Goal: Task Accomplishment & Management: Manage account settings

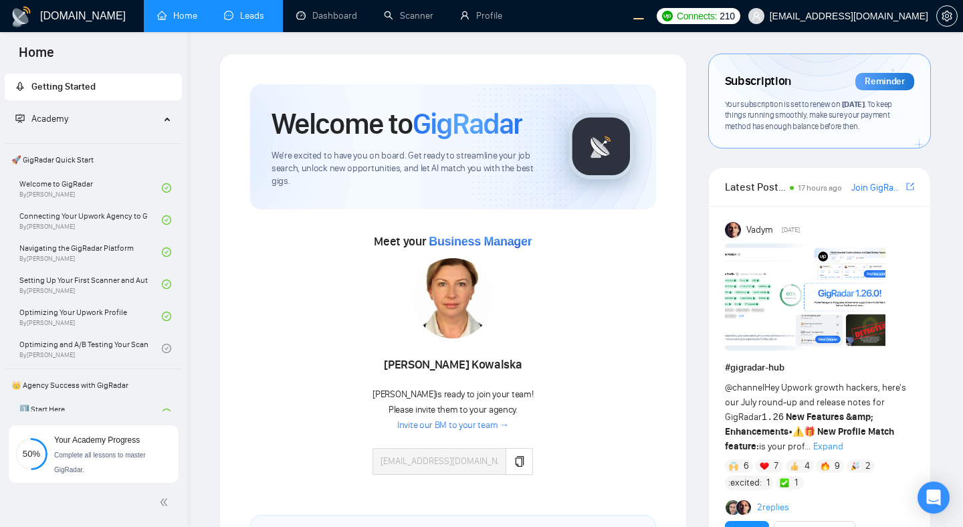
click at [233, 19] on link "Leads" at bounding box center [246, 15] width 45 height 11
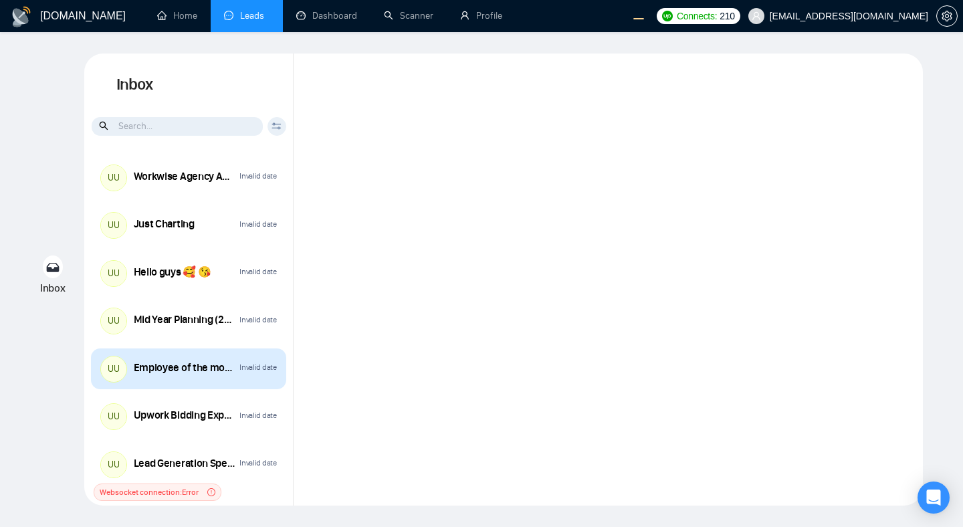
click at [219, 379] on div "UU Employee of the month ([DATE]) Invalid date" at bounding box center [188, 368] width 195 height 41
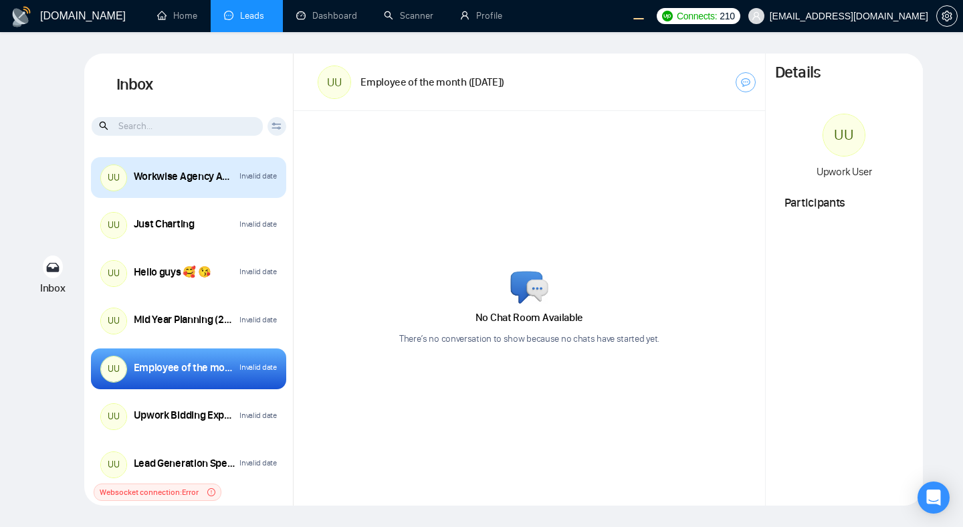
click at [235, 191] on div "UU Workwise Agency Anniversary (2026) Invalid date" at bounding box center [188, 177] width 195 height 41
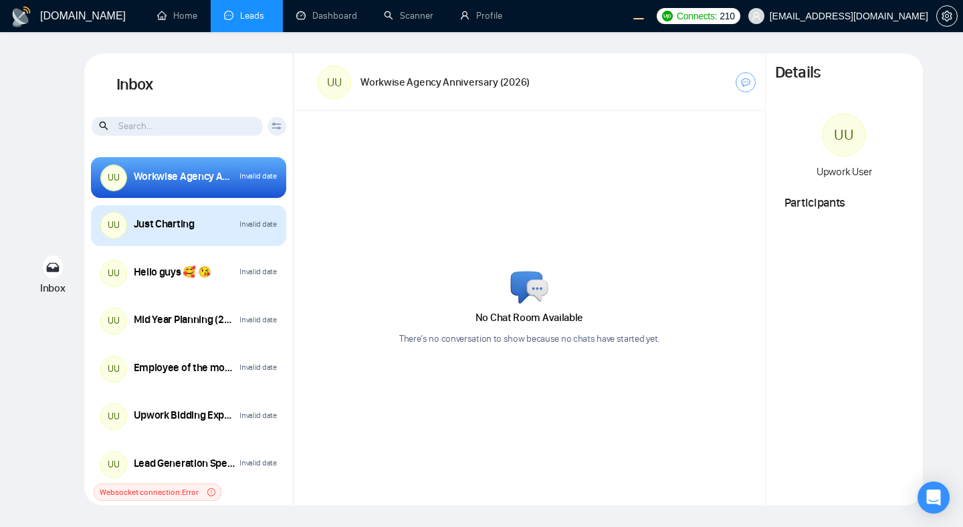
click at [212, 236] on div "UU Just Charting Invalid date" at bounding box center [188, 225] width 195 height 41
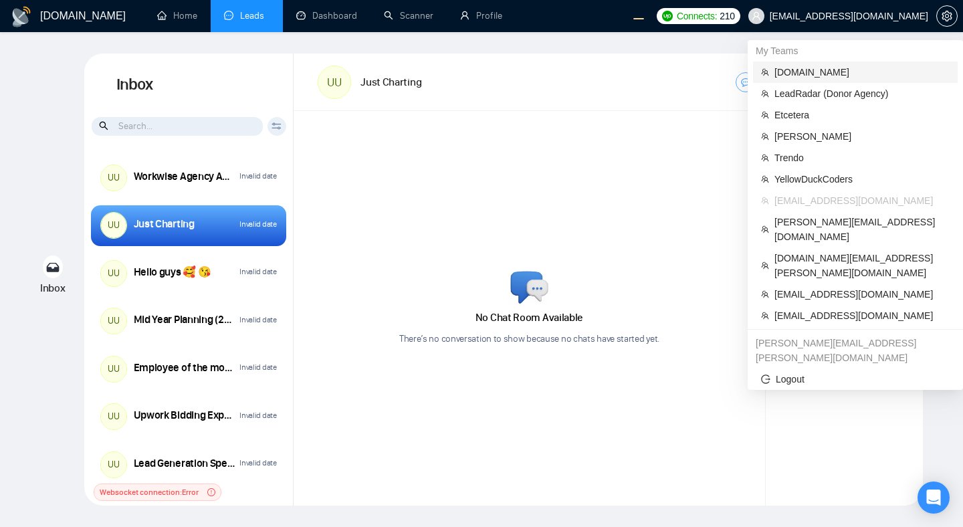
click at [802, 74] on span "[DOMAIN_NAME]" at bounding box center [861, 72] width 175 height 15
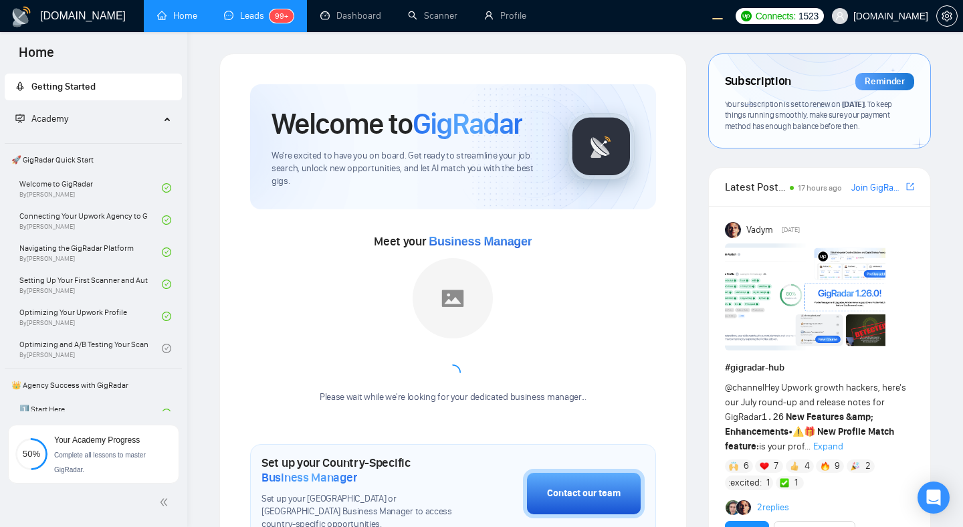
click at [254, 13] on link "Leads 99+" at bounding box center [259, 15] width 70 height 11
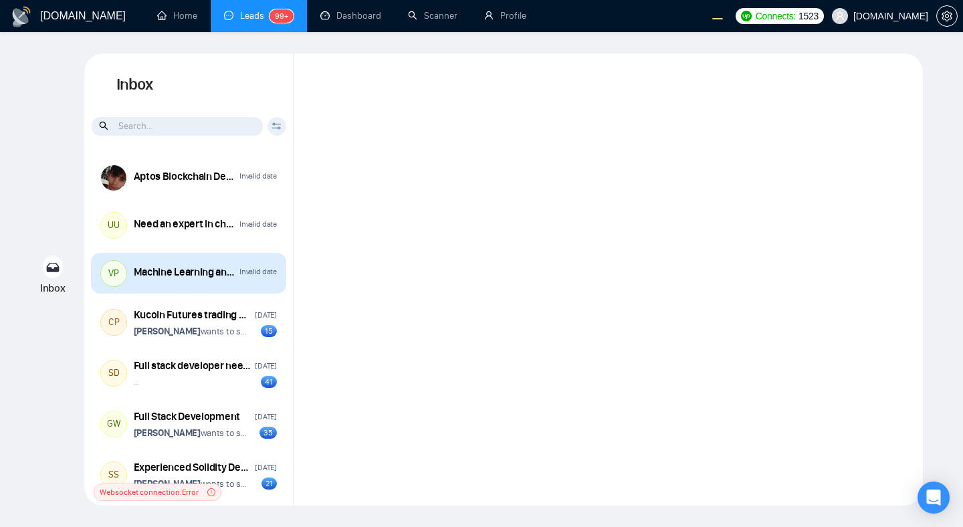
click at [214, 277] on div "Machine Learning and Data Operations" at bounding box center [185, 272] width 102 height 15
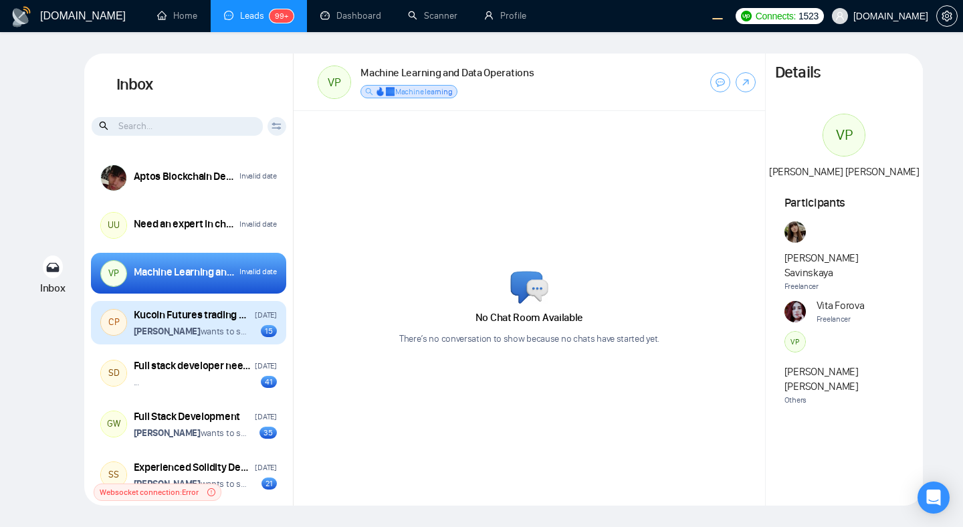
click at [229, 329] on p "[PERSON_NAME] wants to schedule a 60-minute meeting" at bounding box center [191, 331] width 114 height 13
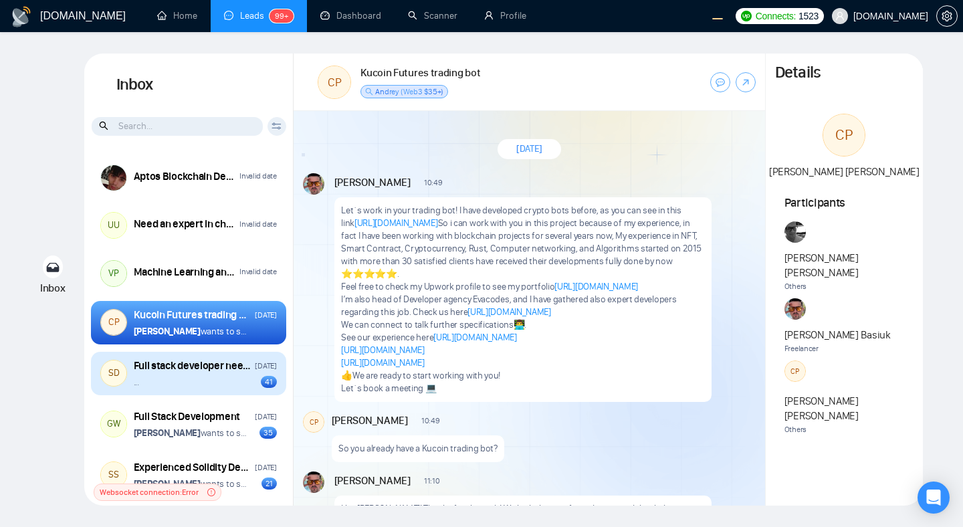
click at [187, 384] on div "... 41" at bounding box center [205, 382] width 143 height 13
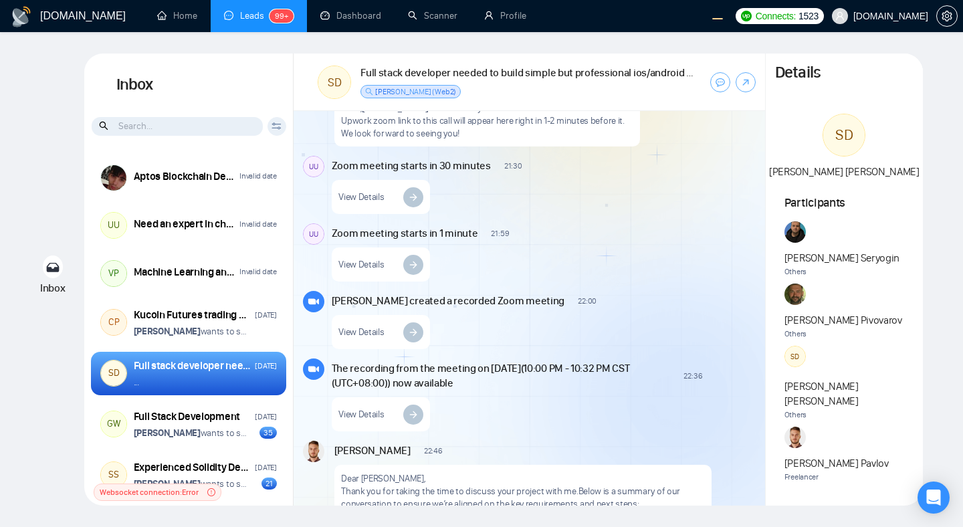
scroll to position [3808, 0]
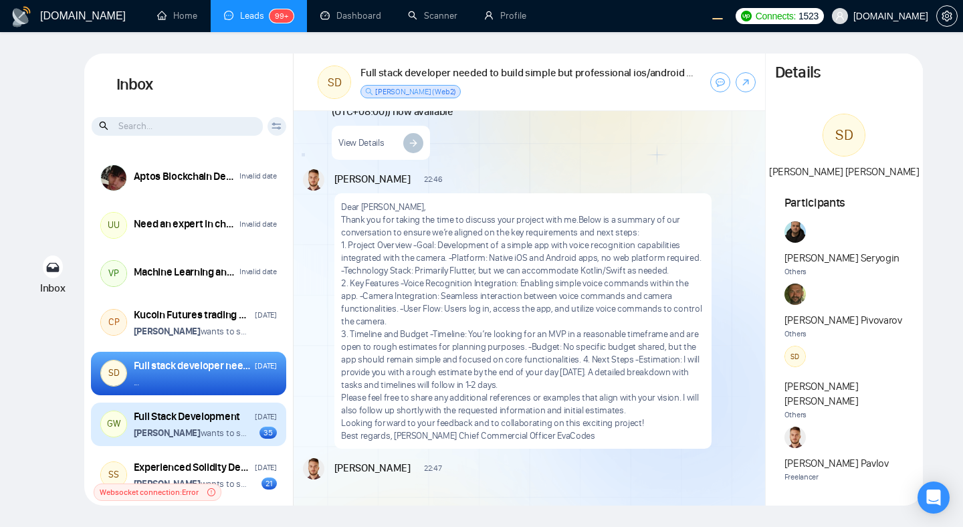
click at [223, 437] on p "[PERSON_NAME] wants to schedule a 60-minute meeting" at bounding box center [191, 433] width 114 height 13
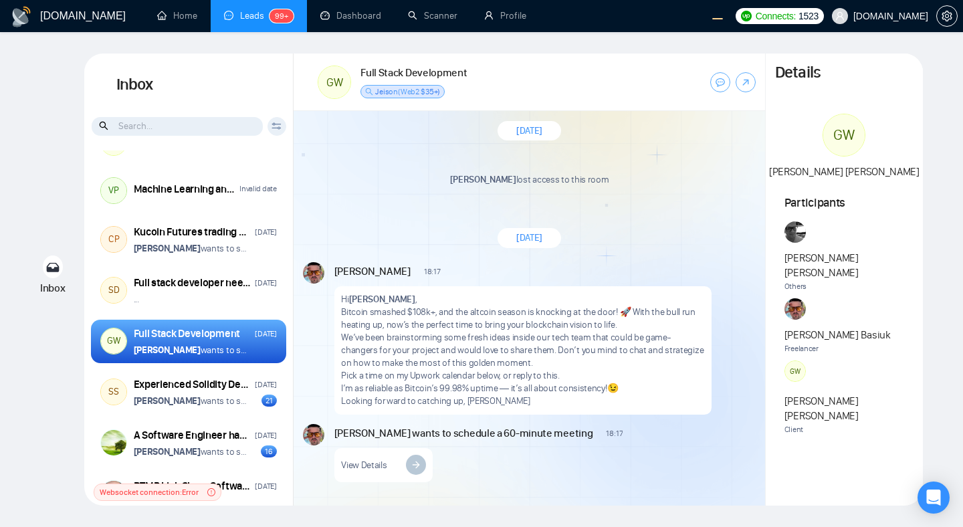
scroll to position [228, 0]
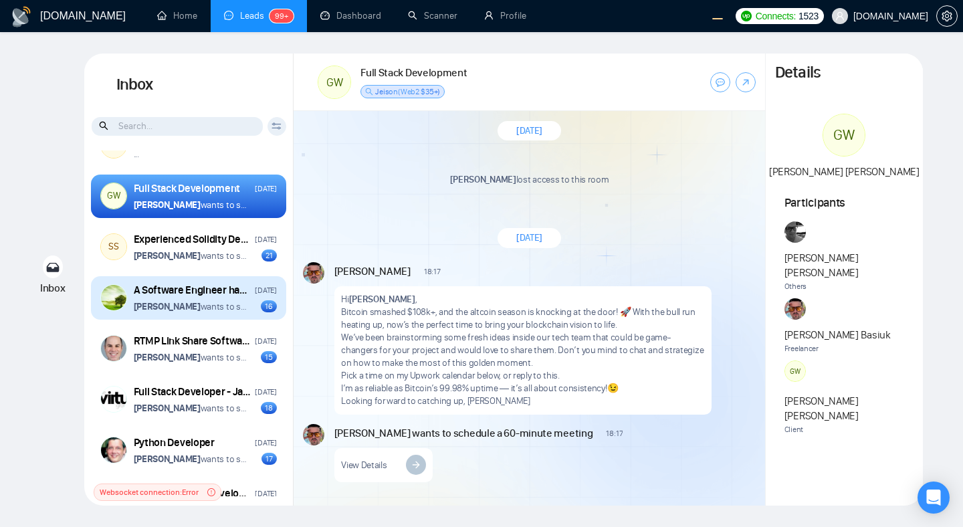
click at [235, 315] on div "A Software Engineer has got Social Media application development experience wit…" at bounding box center [188, 298] width 195 height 44
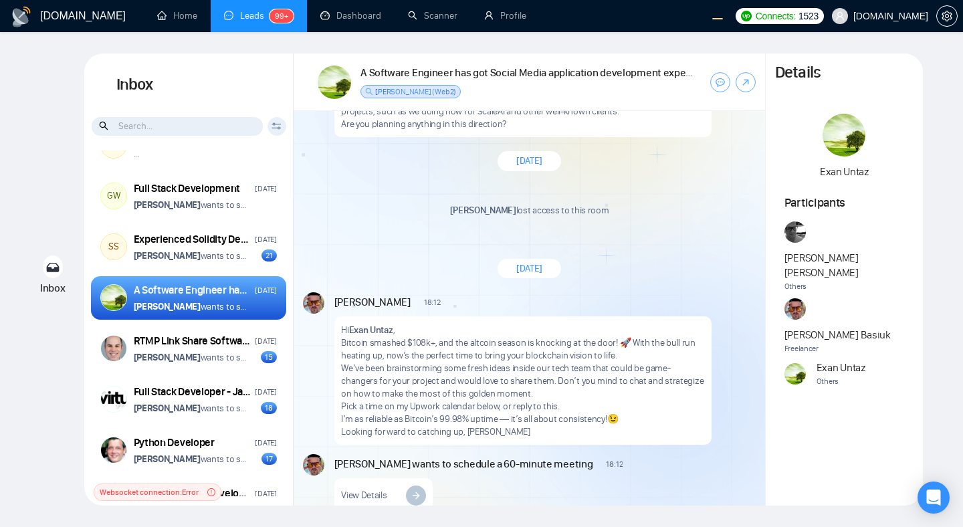
scroll to position [1736, 0]
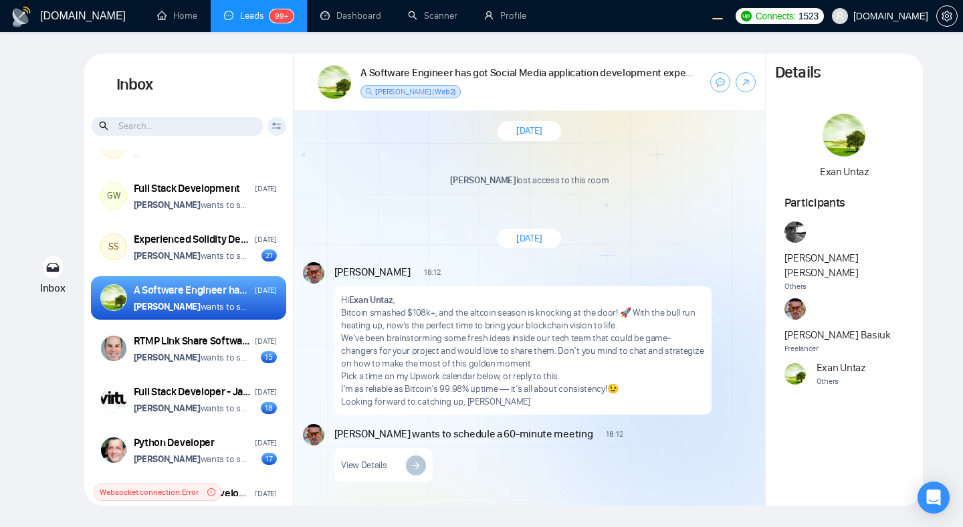
click at [458, 343] on p "We’ve been brainstorming some fresh ideas inside our tech team that could be ga…" at bounding box center [522, 351] width 363 height 38
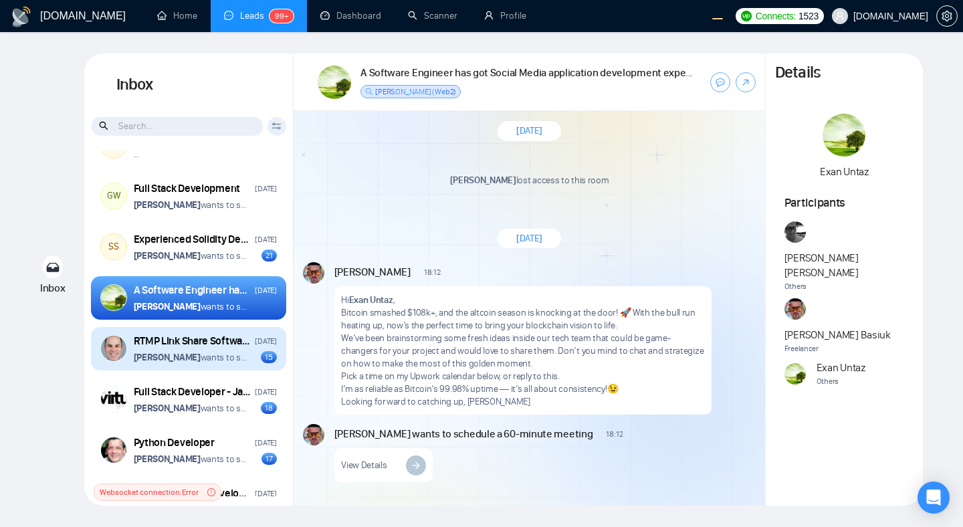
click at [236, 363] on p "[PERSON_NAME] wants to schedule a 60-minute meeting" at bounding box center [191, 357] width 114 height 13
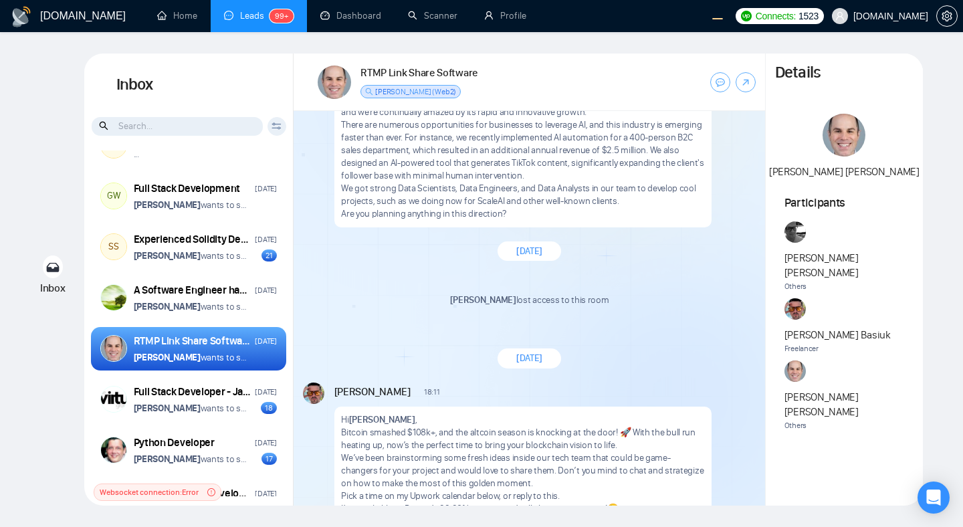
scroll to position [1626, 0]
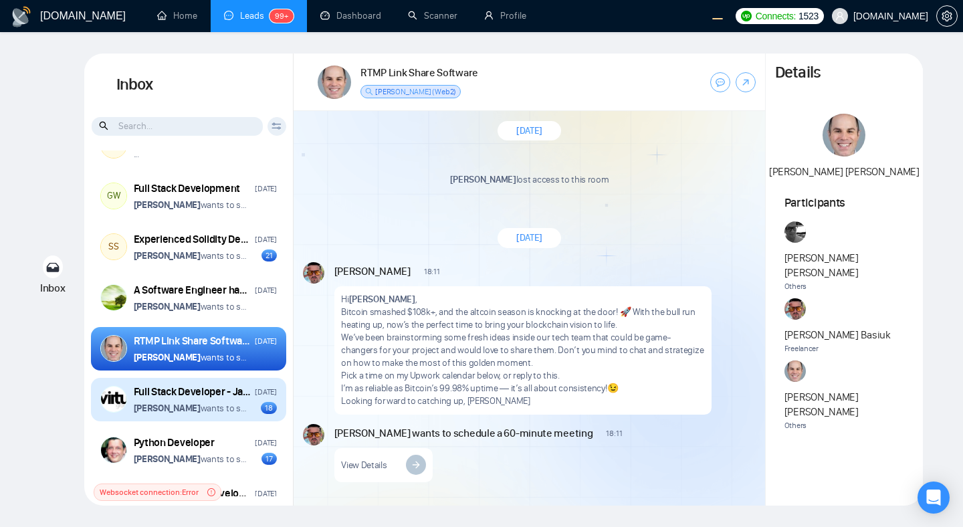
click at [224, 411] on p "[PERSON_NAME] wants to schedule a 60-minute meeting" at bounding box center [191, 408] width 114 height 13
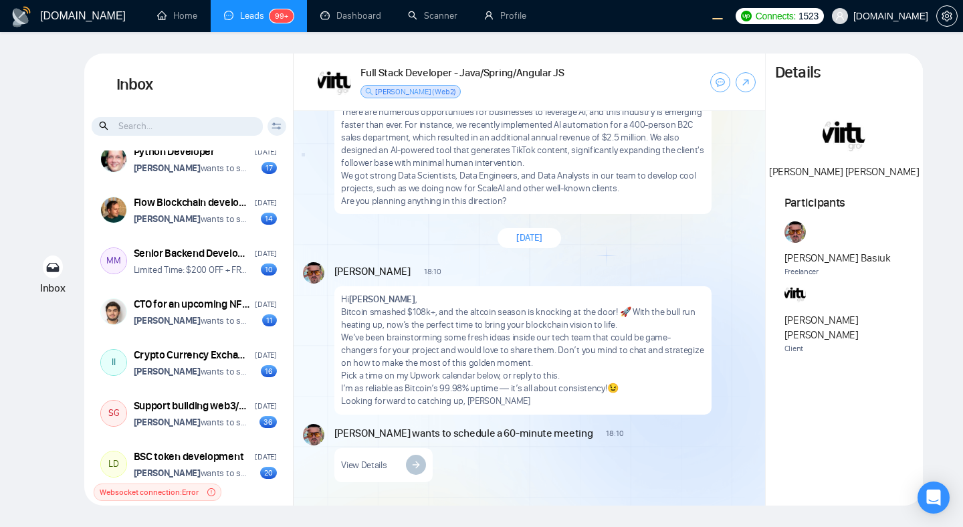
scroll to position [627, 0]
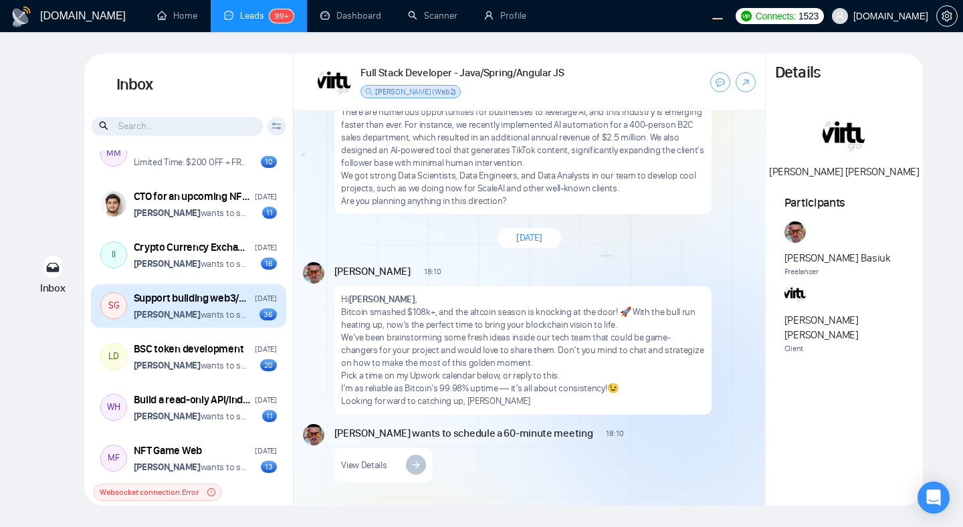
click at [239, 315] on p "[PERSON_NAME] wants to schedule a 60-minute meeting" at bounding box center [191, 314] width 114 height 13
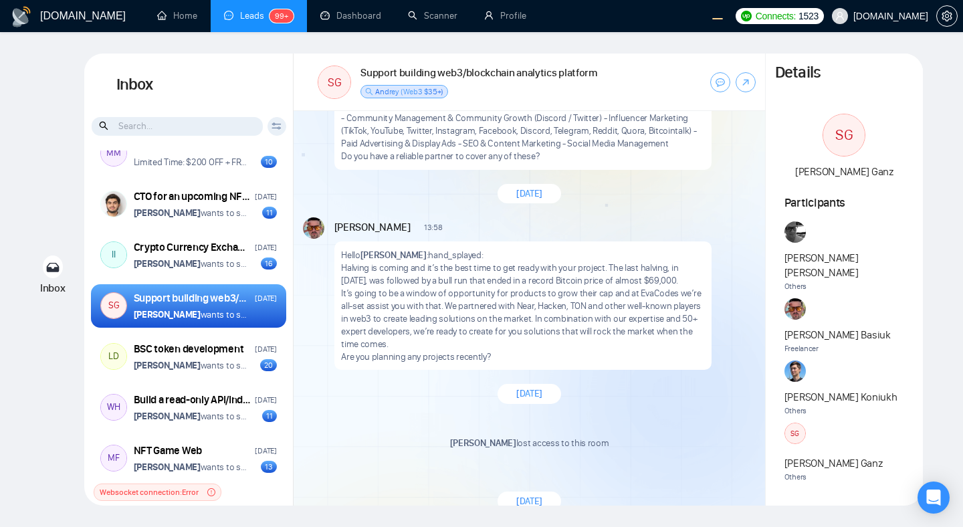
scroll to position [3181, 0]
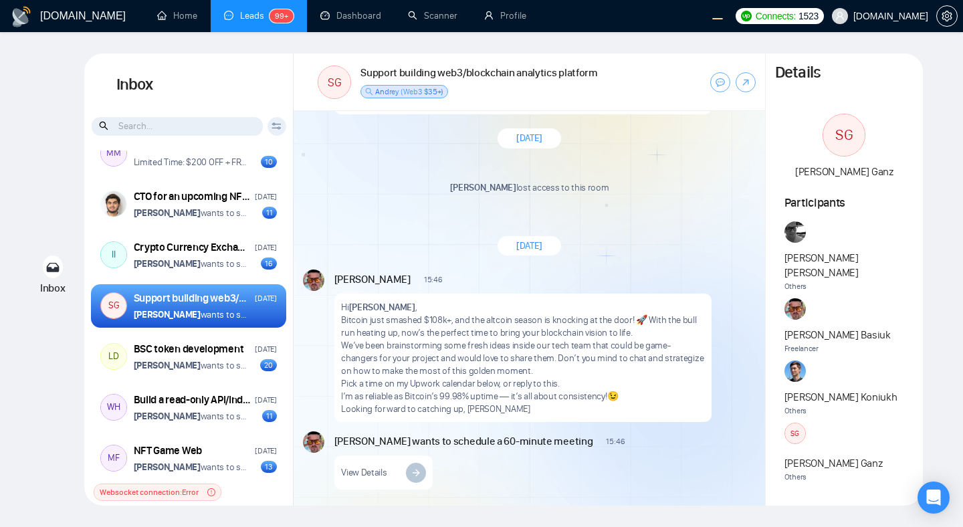
click at [550, 215] on div "[DATE] [PERSON_NAME] 06:22 New Message 👋Hi I have been working with blockchain …" at bounding box center [529, 308] width 471 height 395
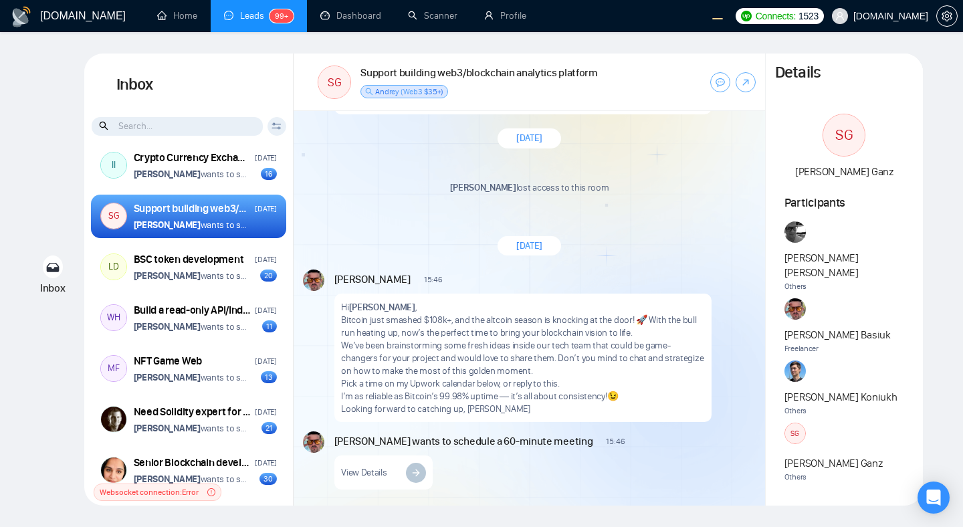
scroll to position [719, 0]
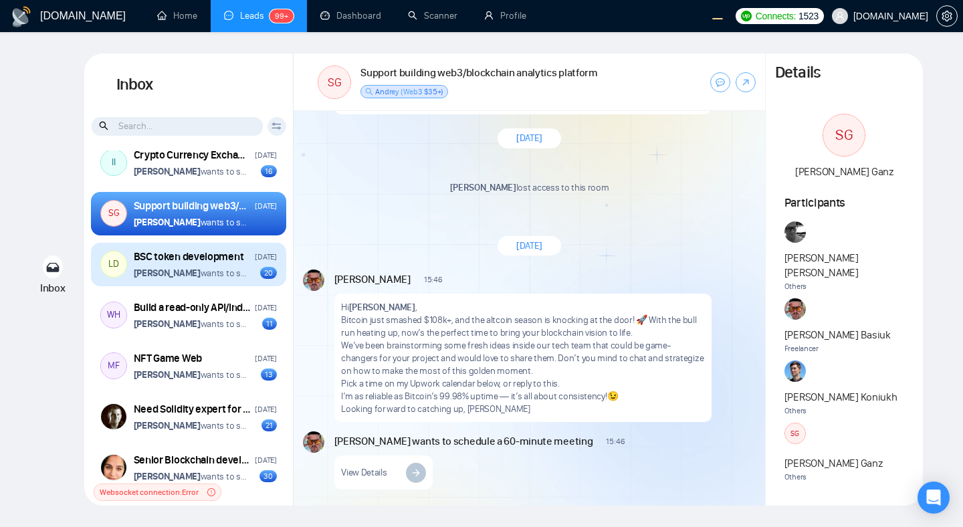
click at [245, 279] on p "[PERSON_NAME] wants to schedule a 60-minute meeting" at bounding box center [191, 273] width 114 height 13
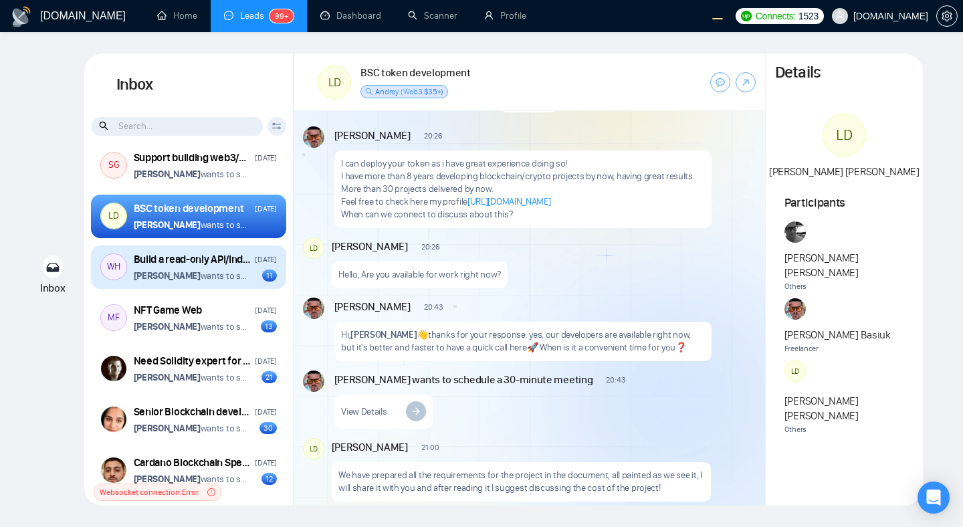
scroll to position [776, 0]
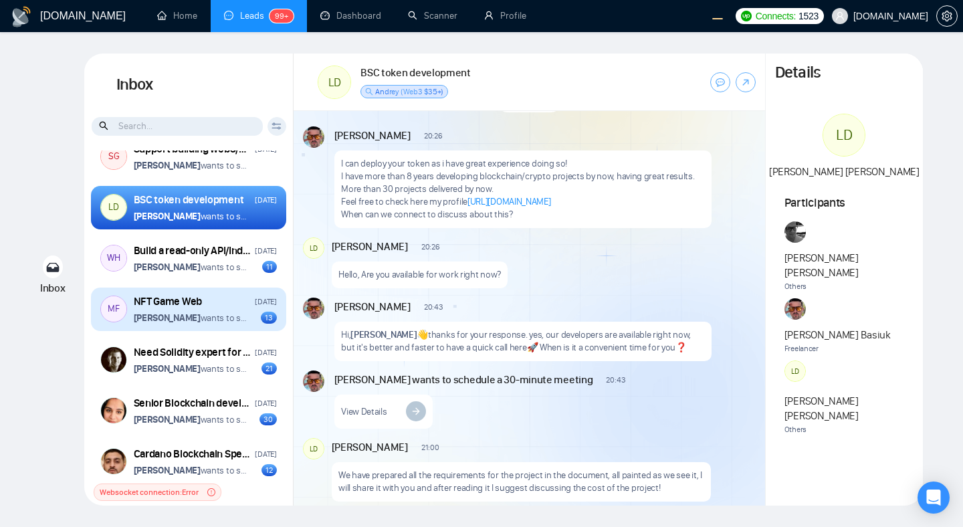
click at [229, 322] on p "[PERSON_NAME] wants to schedule a 60-minute meeting" at bounding box center [191, 318] width 114 height 13
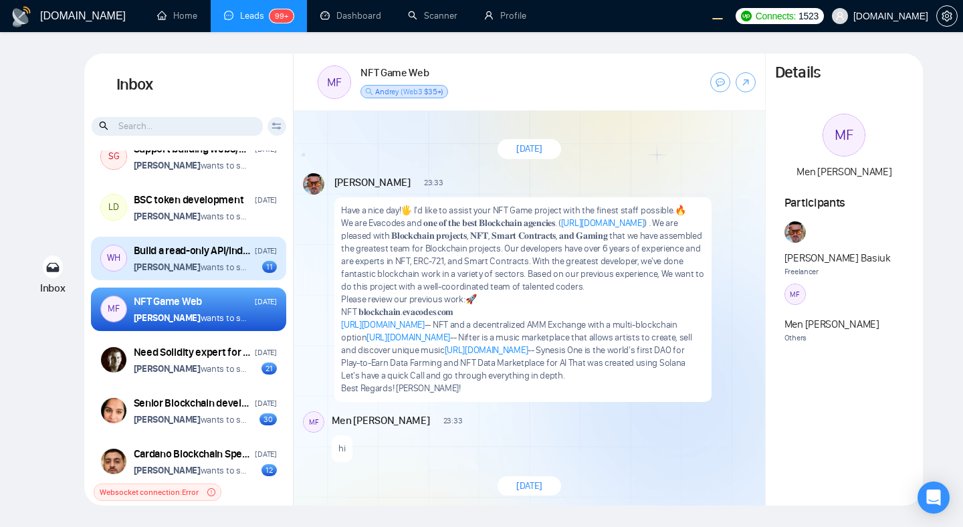
click at [249, 271] on div "[PERSON_NAME] wants to schedule a 60-minute meeting 11" at bounding box center [205, 267] width 143 height 13
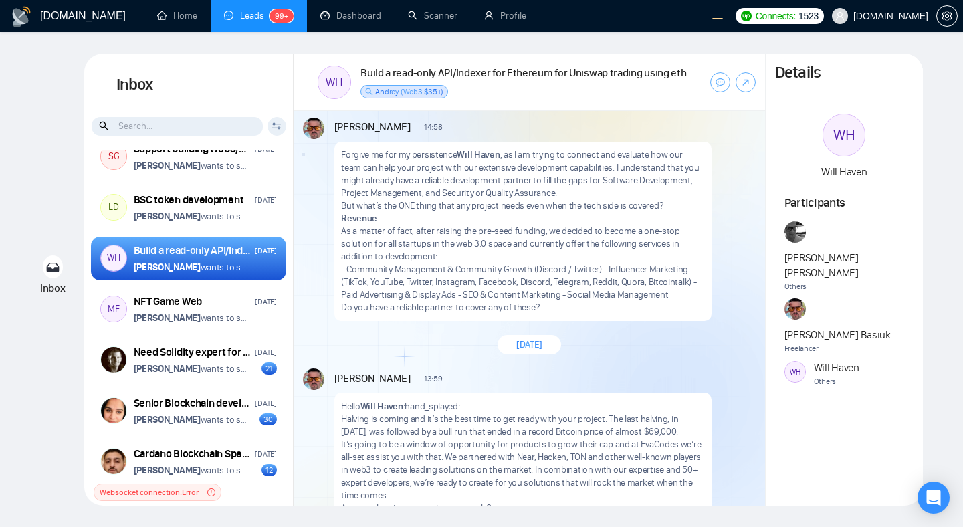
scroll to position [1393, 0]
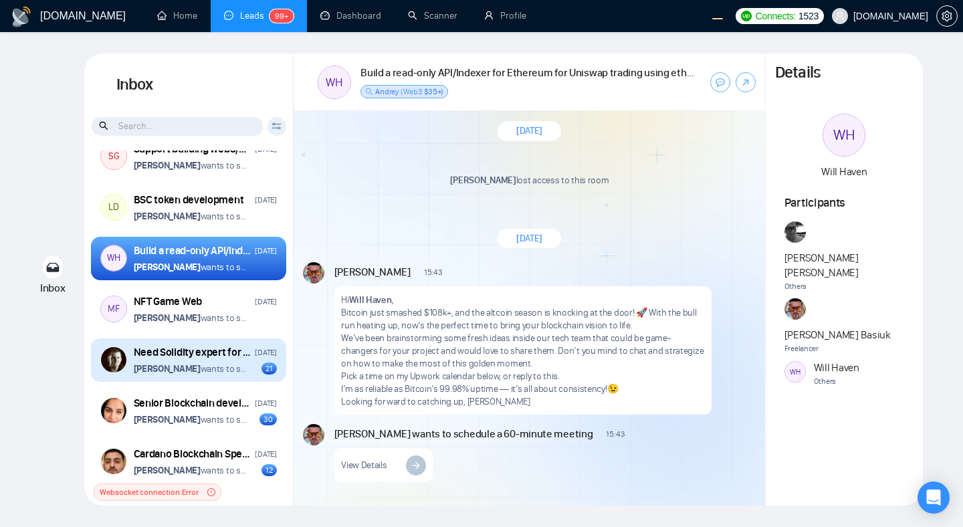
click at [237, 366] on p "[PERSON_NAME] wants to schedule a 60-minute meeting" at bounding box center [191, 368] width 114 height 13
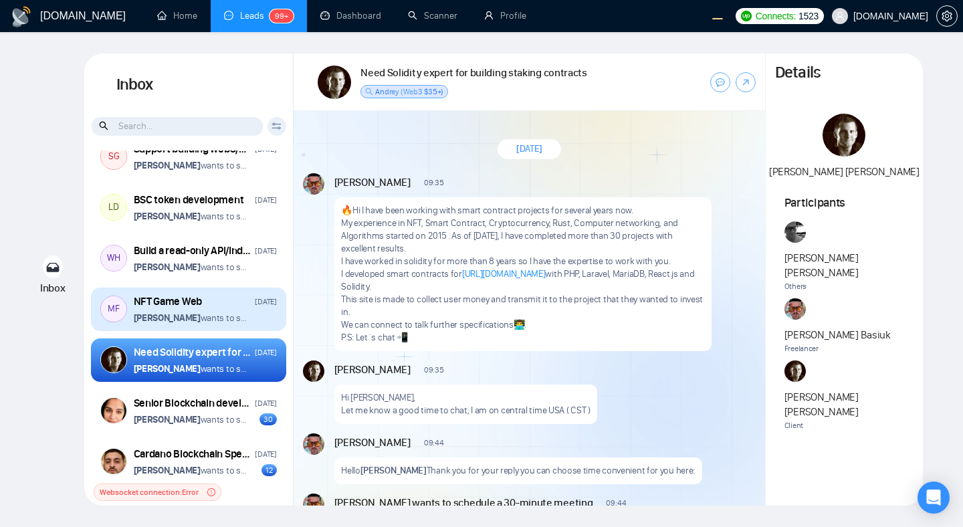
scroll to position [1071, 0]
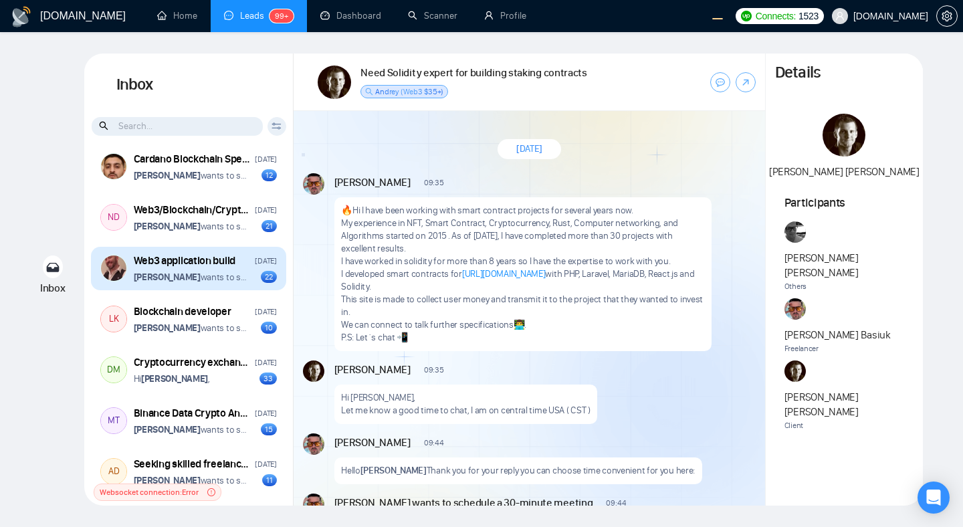
click at [243, 283] on p "[PERSON_NAME] wants to schedule a 60-minute meeting" at bounding box center [191, 277] width 114 height 13
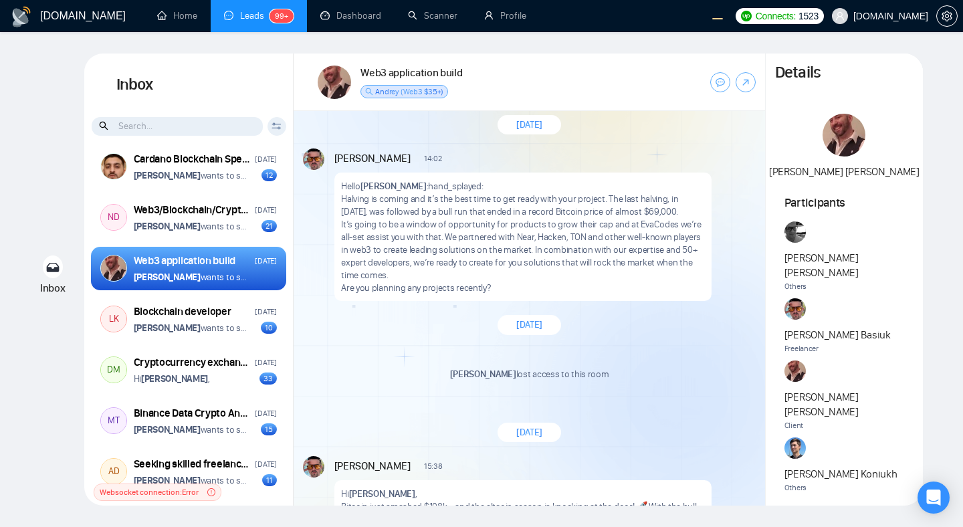
scroll to position [2793, 0]
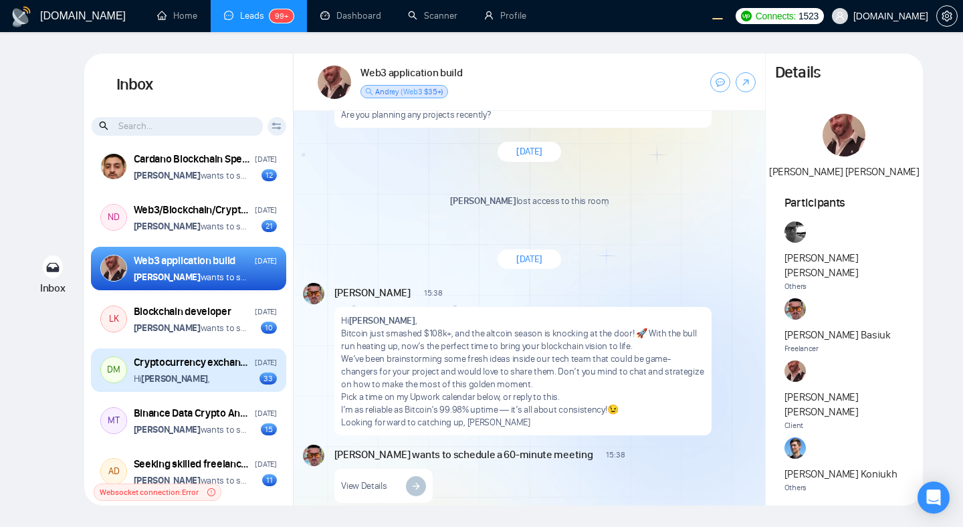
click at [233, 378] on div "Cryptocurrency exchange with IEO section [DATE] Hi [PERSON_NAME] , 33" at bounding box center [205, 370] width 143 height 30
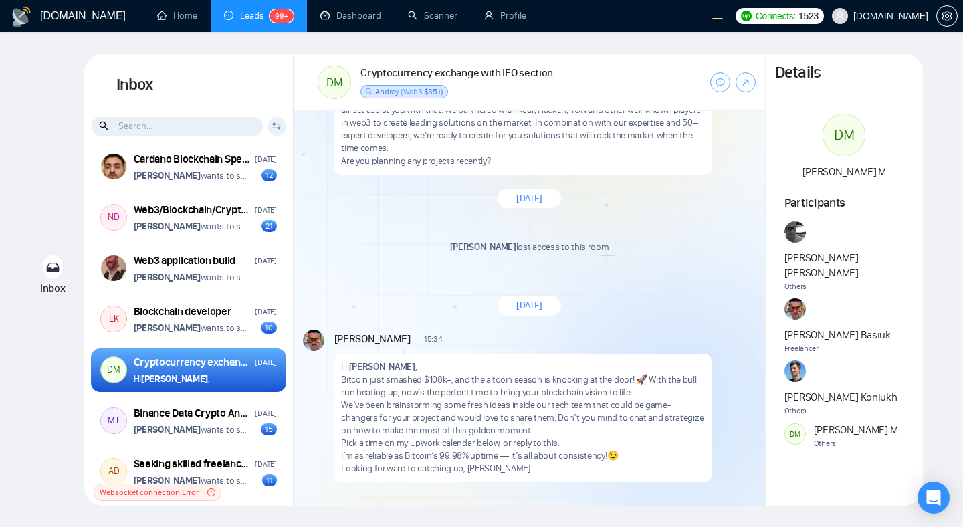
scroll to position [2320, 0]
